Goal: Task Accomplishment & Management: Manage account settings

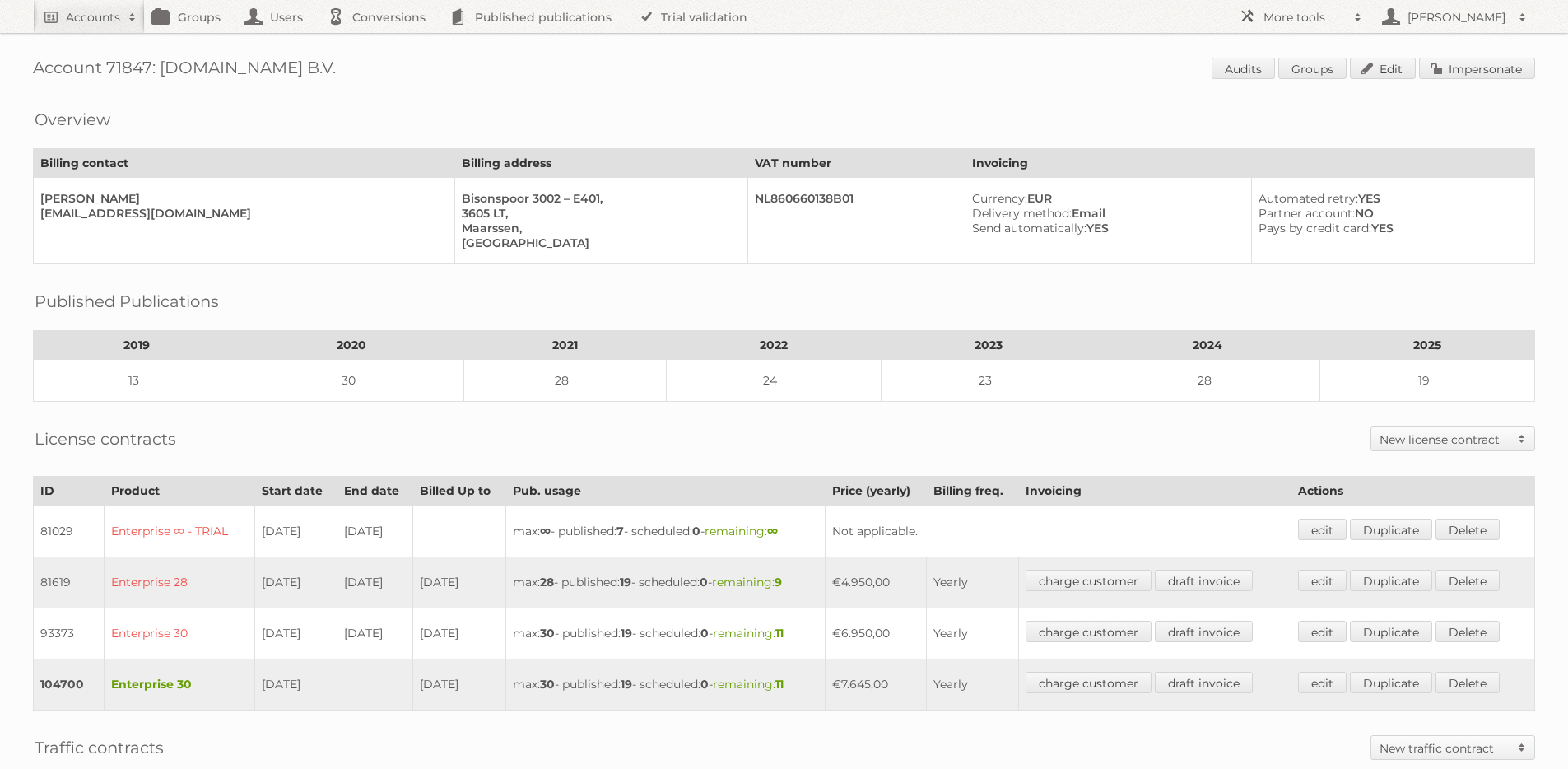
click at [894, 447] on div "License contracts New license contract Enterprise Bronze-2023 Silver-2023 Gold-…" at bounding box center [783, 438] width 1502 height 42
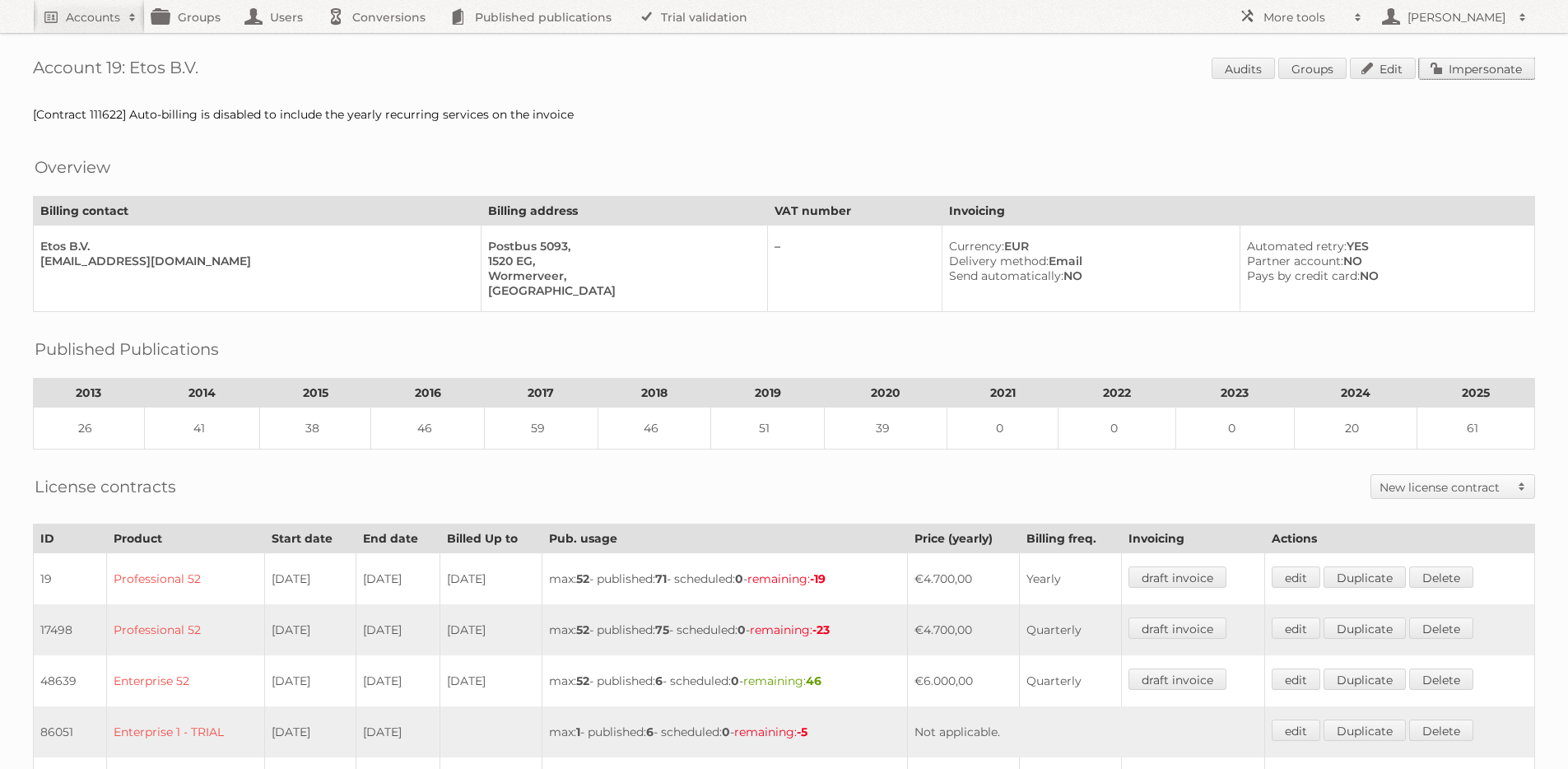
click at [1462, 71] on link "Impersonate" at bounding box center [1476, 68] width 116 height 21
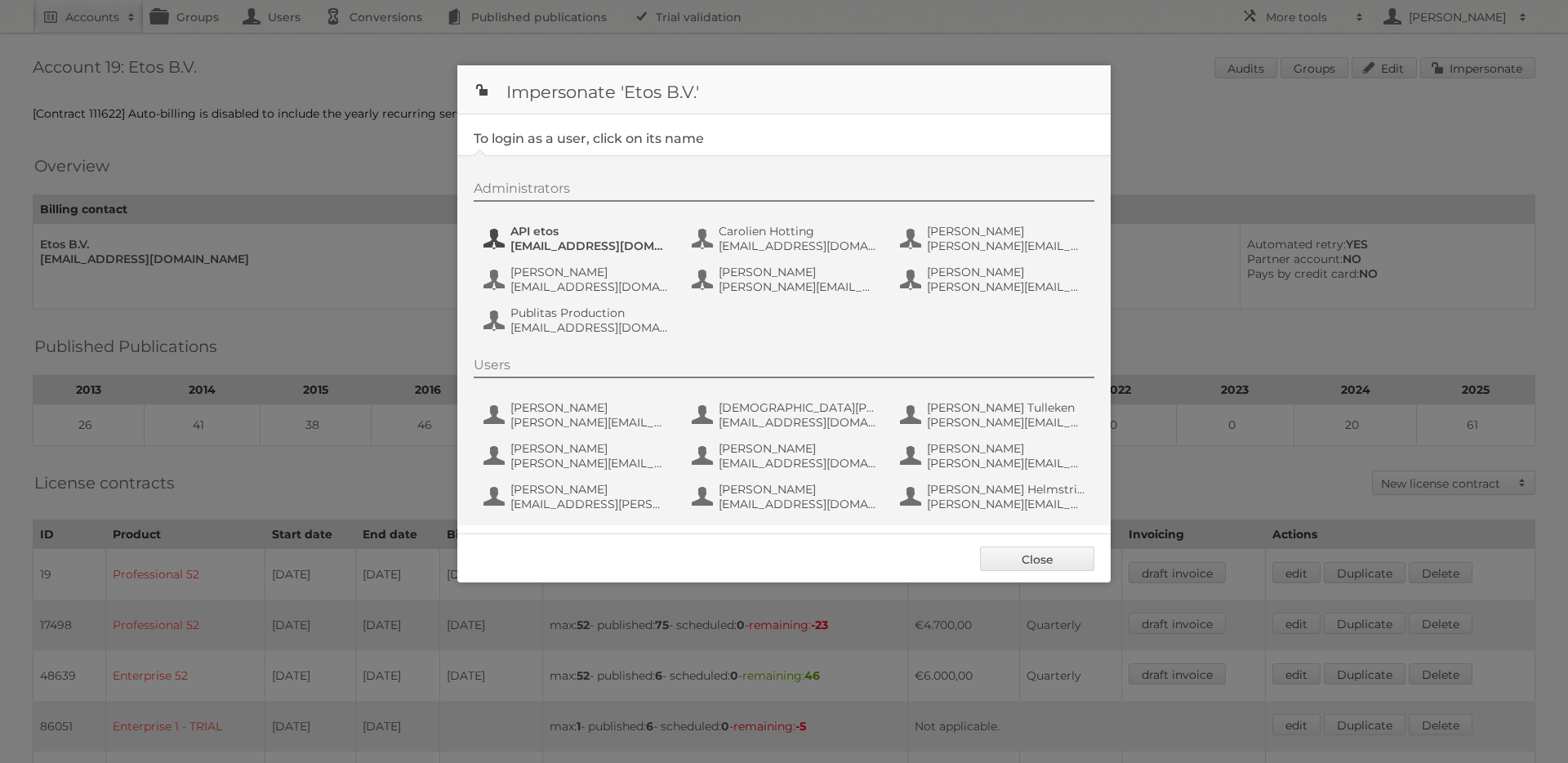
click at [602, 239] on span "[EMAIL_ADDRESS][DOMAIN_NAME]" at bounding box center [589, 246] width 159 height 15
